Goal: Task Accomplishment & Management: Complete application form

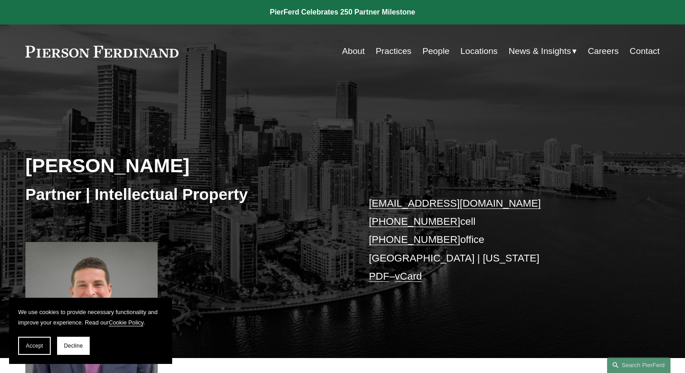
click at [615, 54] on link "Careers" at bounding box center [603, 51] width 31 height 17
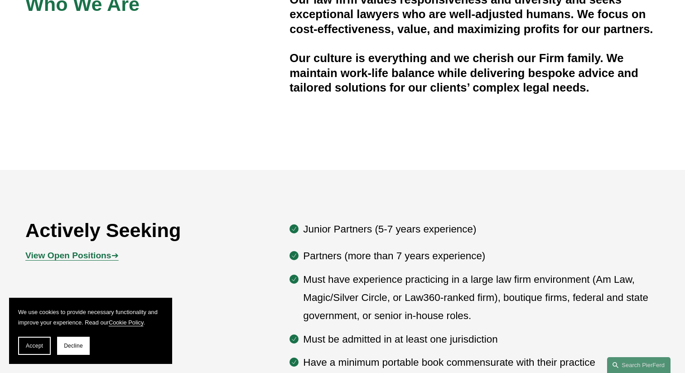
scroll to position [340, 0]
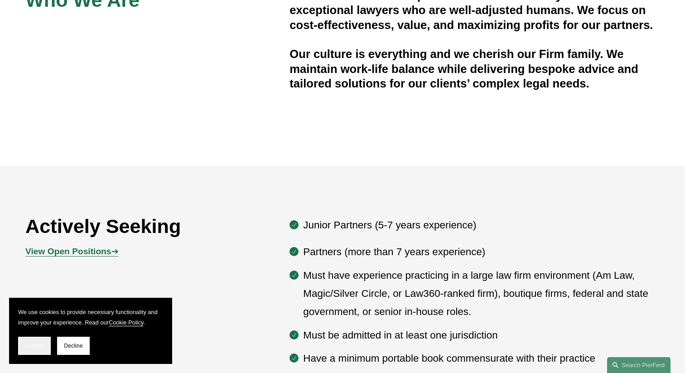
click at [40, 341] on button "Accept" at bounding box center [34, 346] width 33 height 18
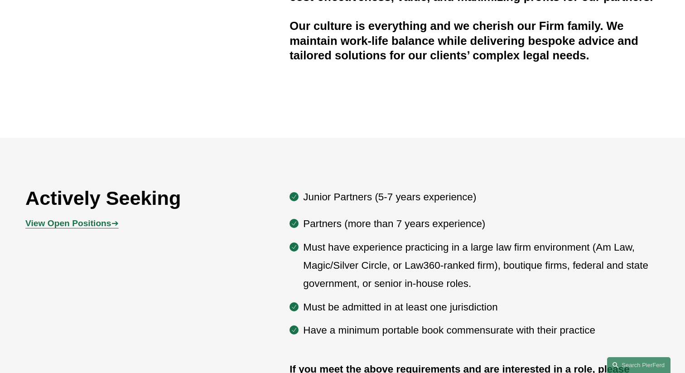
scroll to position [379, 0]
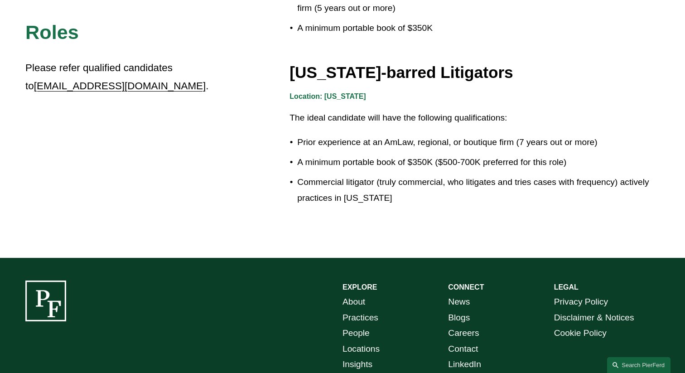
scroll to position [1575, 0]
